Goal: Transaction & Acquisition: Purchase product/service

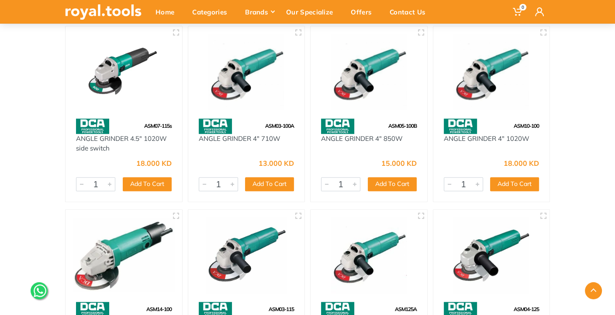
scroll to position [524, 0]
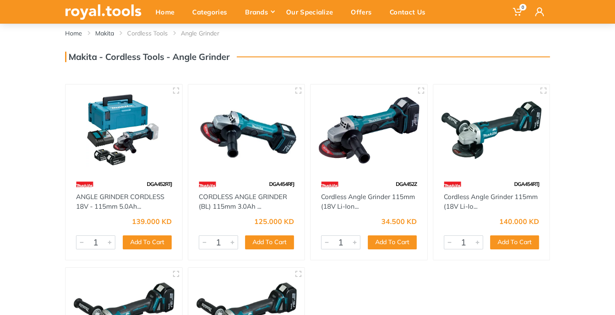
scroll to position [58, 0]
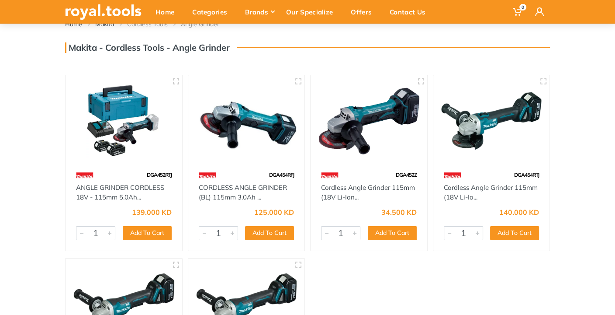
click at [353, 138] on img at bounding box center [368, 121] width 101 height 76
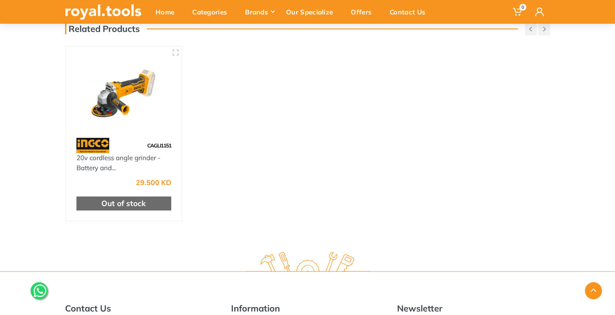
scroll to position [291, 0]
